Goal: Information Seeking & Learning: Learn about a topic

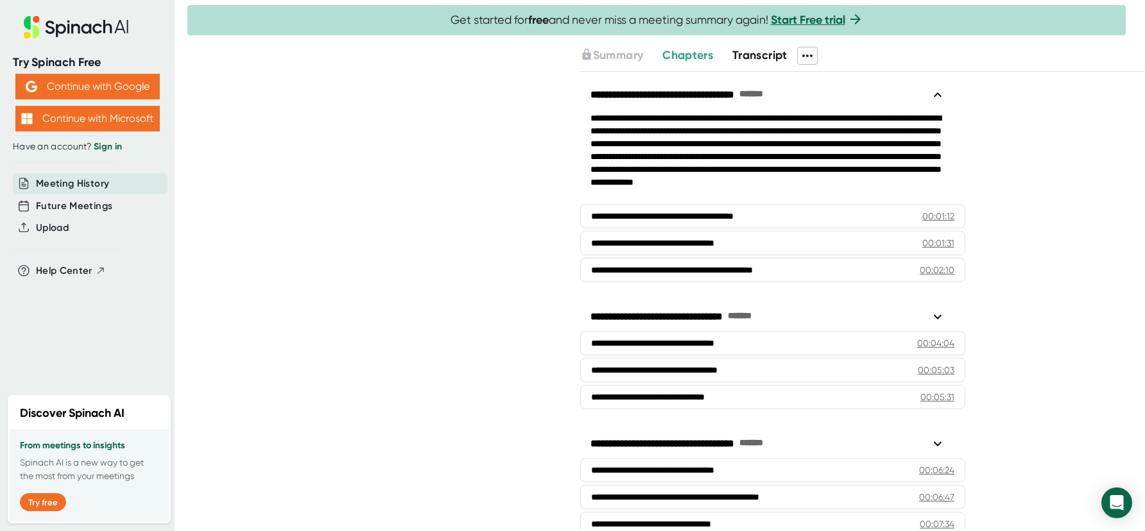
click at [765, 58] on span "Transcript" at bounding box center [759, 55] width 55 height 14
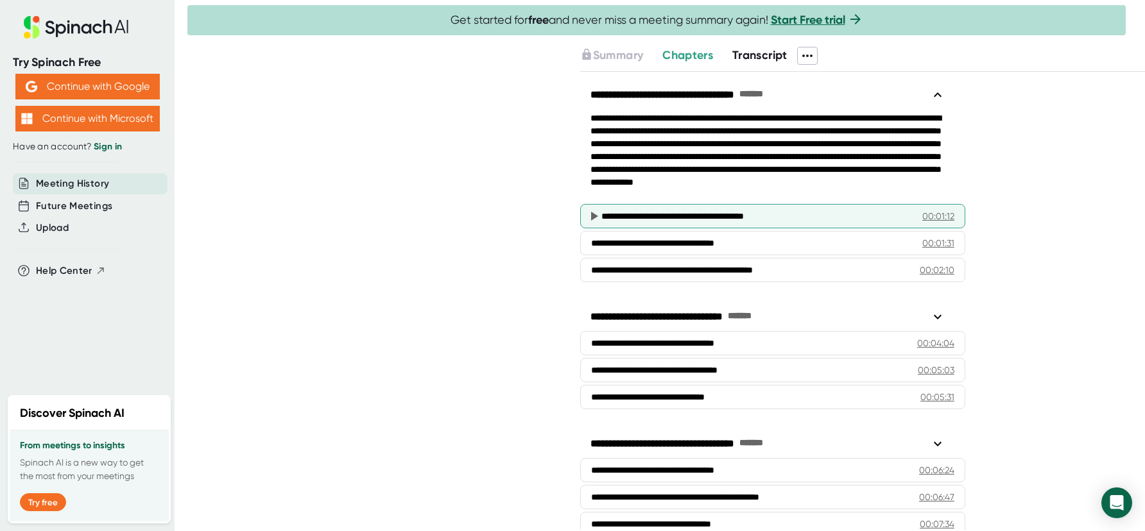
click at [596, 217] on icon at bounding box center [593, 216] width 15 height 15
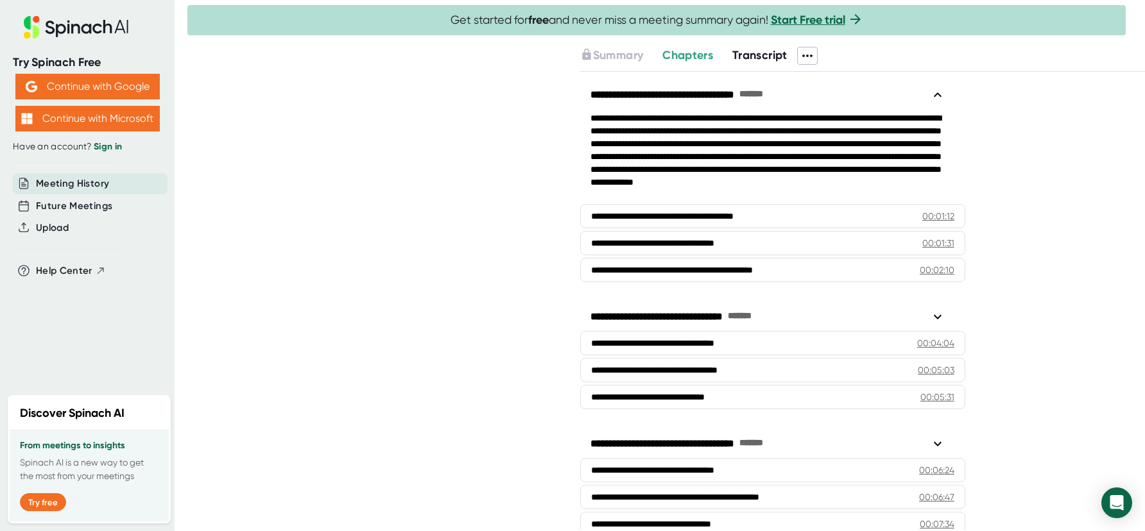
click at [704, 64] on div "Chapters" at bounding box center [697, 56] width 70 height 18
click at [704, 53] on span "Chapters" at bounding box center [687, 55] width 51 height 14
click at [771, 55] on span "Transcript" at bounding box center [759, 55] width 55 height 14
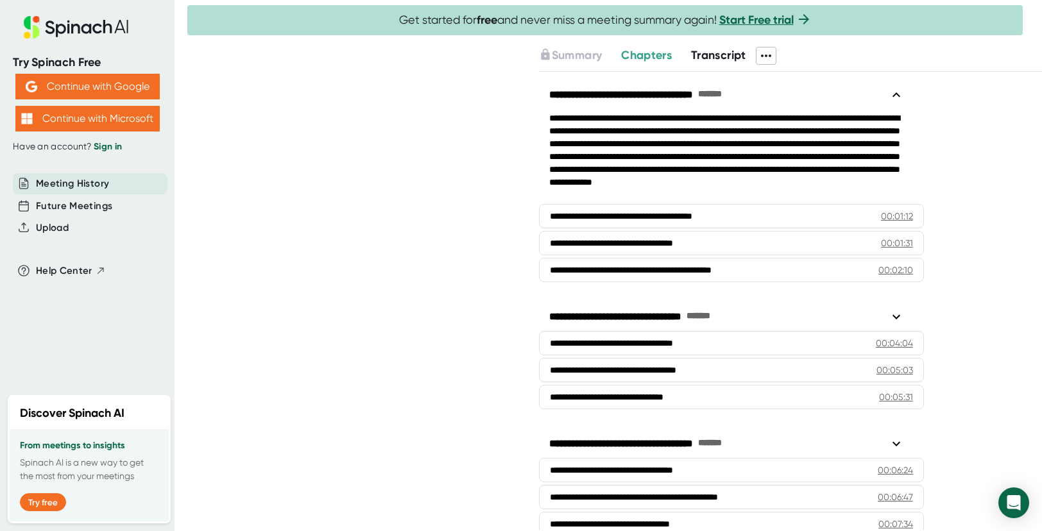
click at [1, 37] on icon at bounding box center [75, 27] width 171 height 22
click at [722, 58] on span "Transcript" at bounding box center [718, 55] width 55 height 14
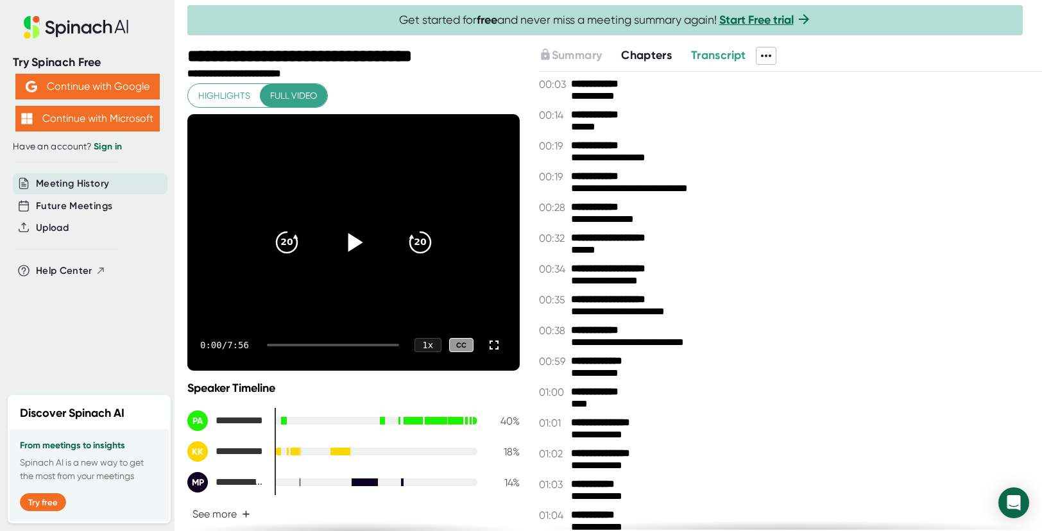
click at [348, 253] on icon at bounding box center [353, 242] width 32 height 32
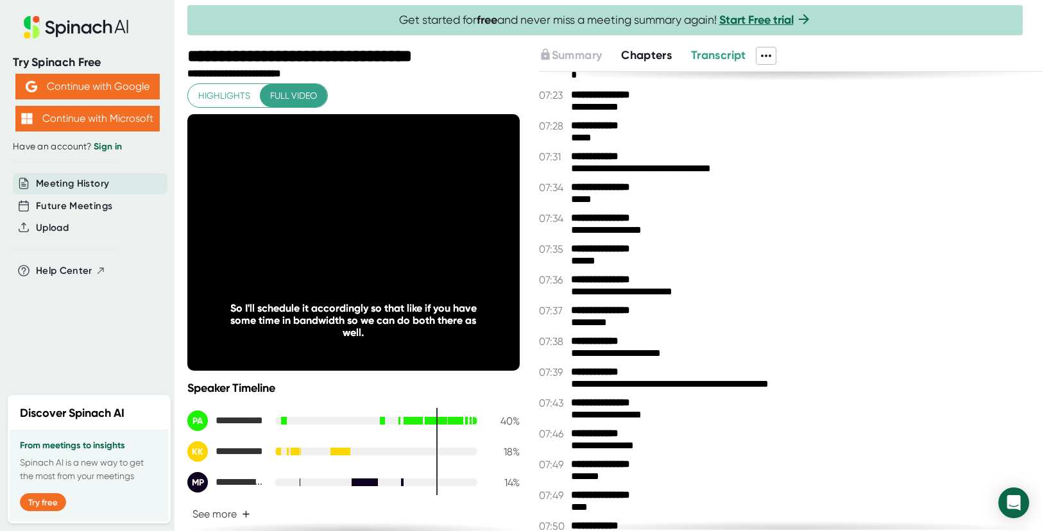
scroll to position [3124, 0]
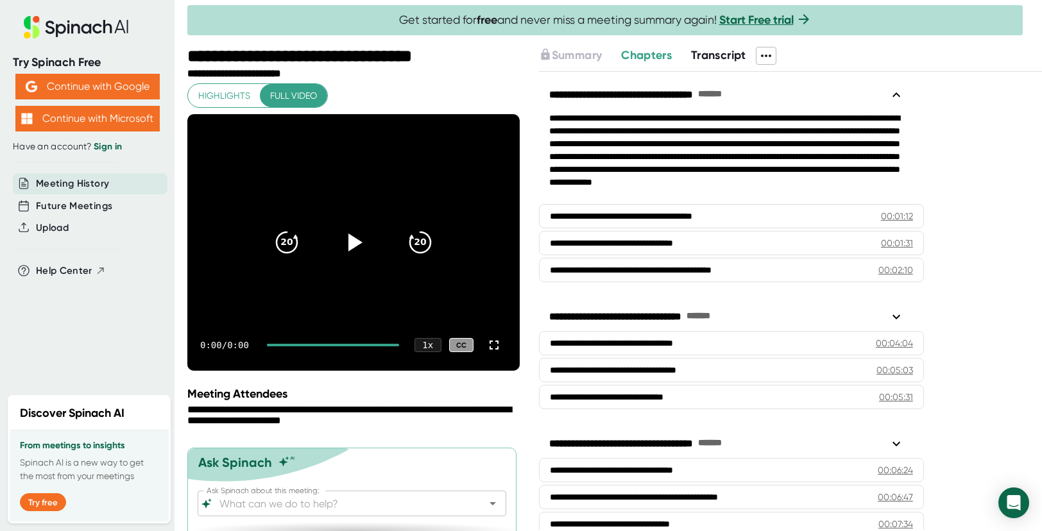
click at [716, 61] on span "Transcript" at bounding box center [718, 55] width 55 height 14
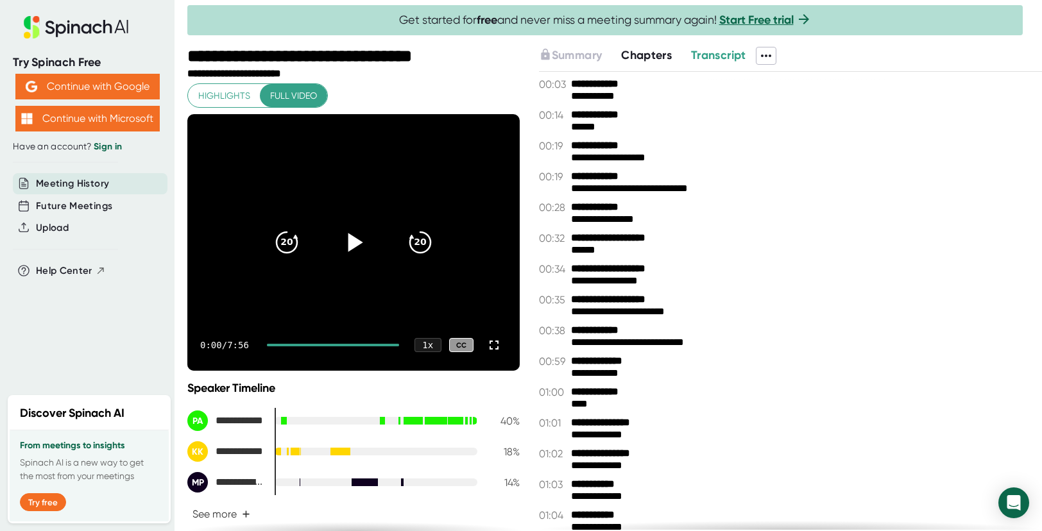
click at [348, 237] on icon at bounding box center [355, 242] width 15 height 19
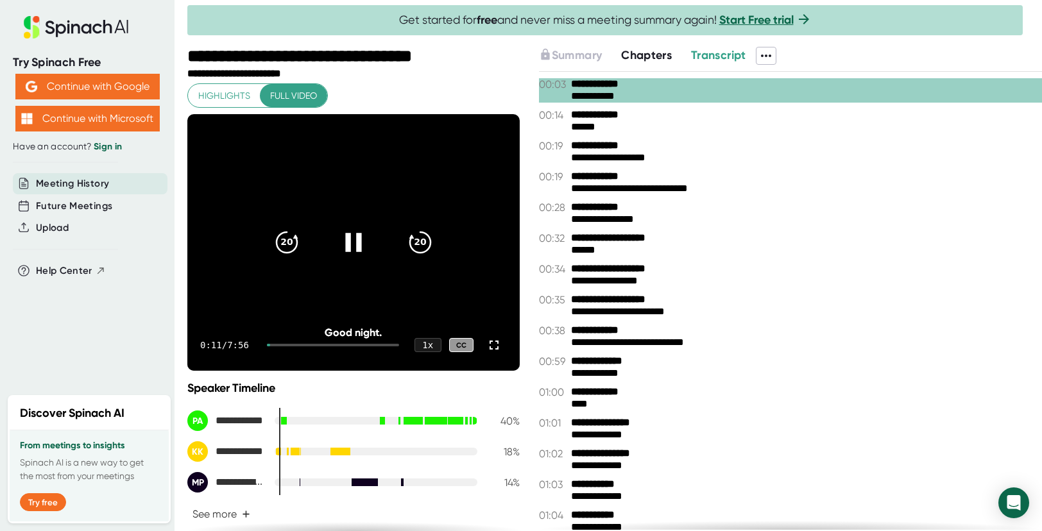
click at [275, 344] on div at bounding box center [333, 345] width 132 height 3
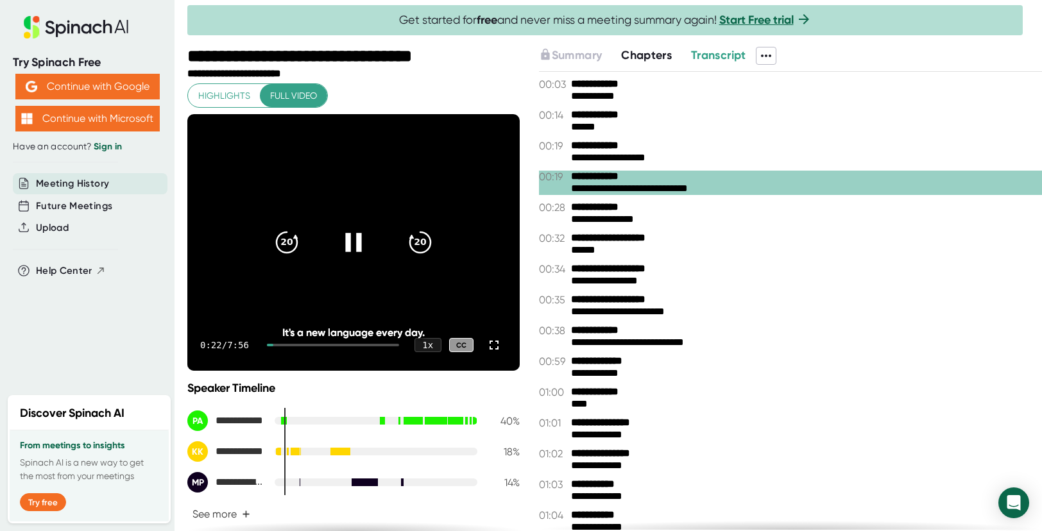
click at [348, 243] on icon at bounding box center [353, 242] width 32 height 32
